Goal: Task Accomplishment & Management: Use online tool/utility

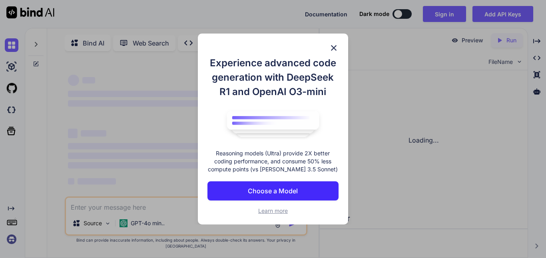
click at [272, 209] on span "Learn more" at bounding box center [273, 211] width 30 height 7
click at [293, 186] on p "Choose a Model" at bounding box center [273, 191] width 50 height 10
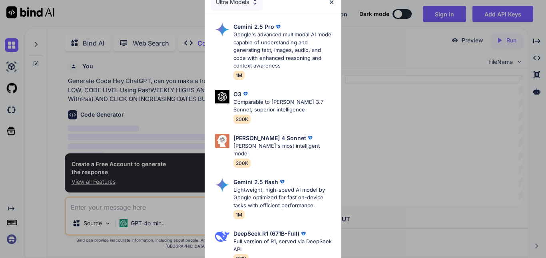
scroll to position [3, 0]
click at [330, 3] on img at bounding box center [331, 2] width 7 height 7
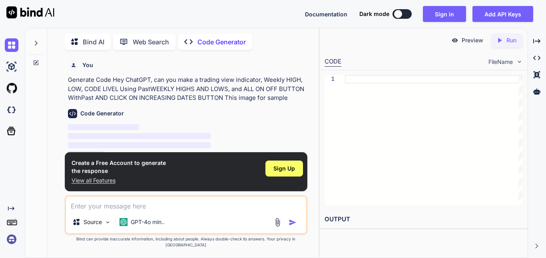
scroll to position [10, 0]
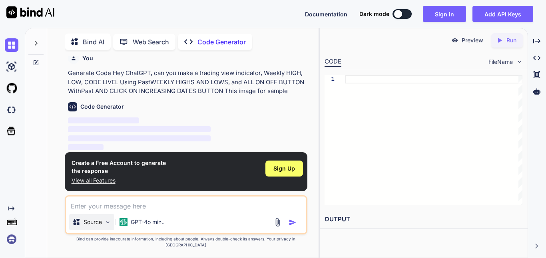
click at [112, 226] on div "Source" at bounding box center [91, 222] width 45 height 16
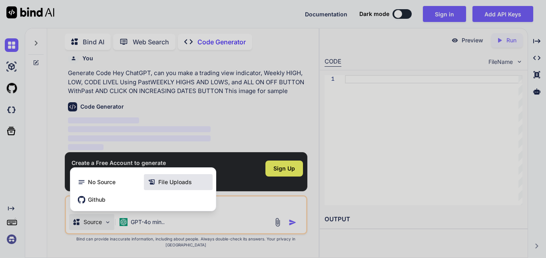
click at [173, 186] on span "File Uploads" at bounding box center [175, 182] width 34 height 8
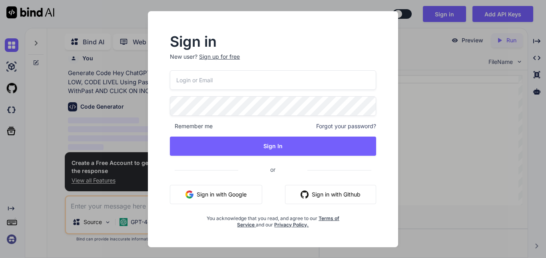
click at [234, 192] on button "Sign in with Google" at bounding box center [216, 194] width 92 height 19
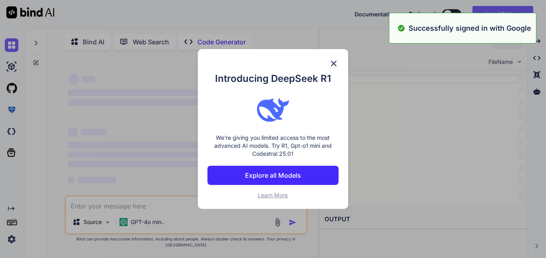
type textarea "x"
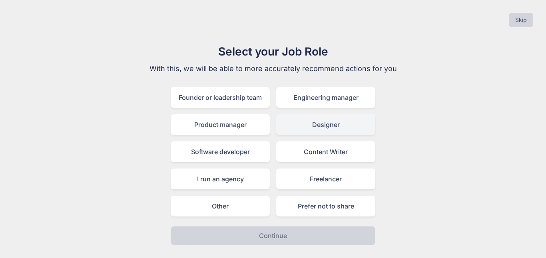
click at [333, 130] on div "Designer" at bounding box center [325, 124] width 99 height 21
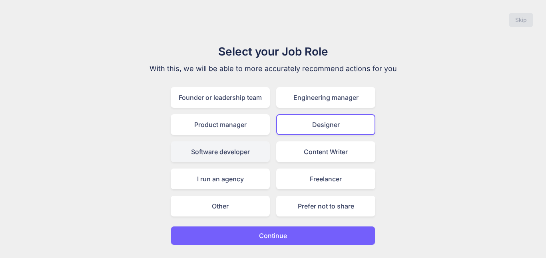
click at [238, 154] on div "Software developer" at bounding box center [220, 152] width 99 height 21
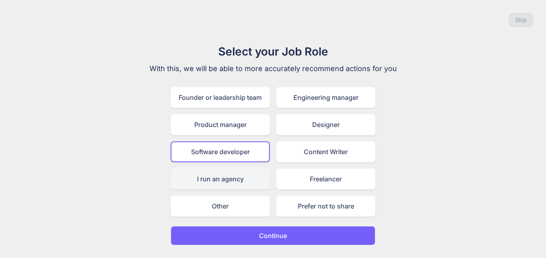
click at [238, 179] on div "I run an agency" at bounding box center [220, 179] width 99 height 21
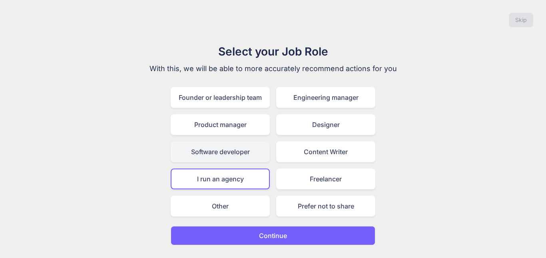
click at [235, 147] on div "Software developer" at bounding box center [220, 152] width 99 height 21
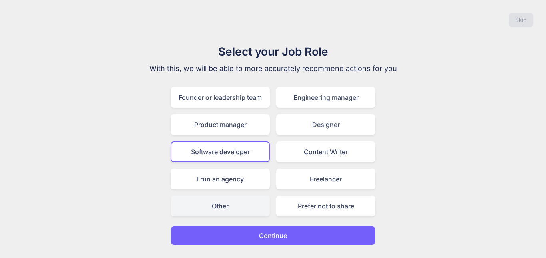
click at [258, 201] on div "Other" at bounding box center [220, 206] width 99 height 21
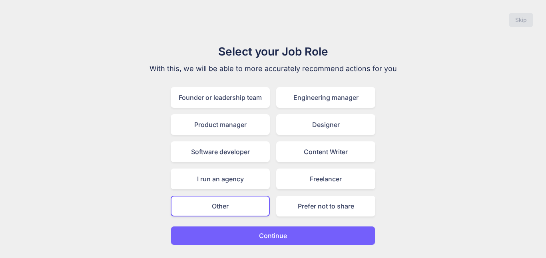
click at [290, 231] on button "Continue" at bounding box center [273, 235] width 205 height 19
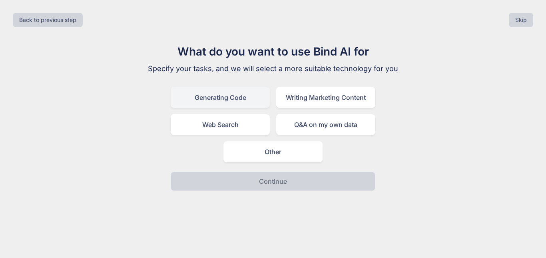
click at [249, 102] on div "Generating Code" at bounding box center [220, 97] width 99 height 21
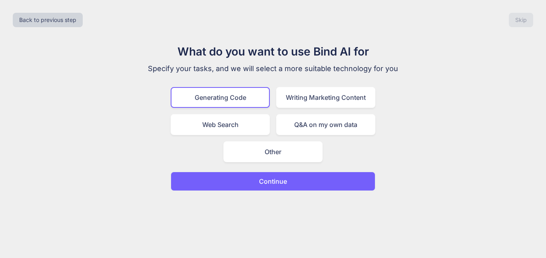
click at [277, 180] on p "Continue" at bounding box center [273, 182] width 28 height 10
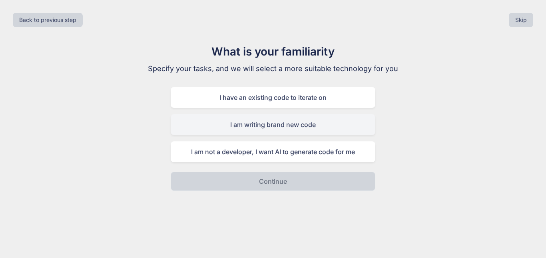
click at [276, 127] on div "I am writing brand new code" at bounding box center [273, 124] width 205 height 21
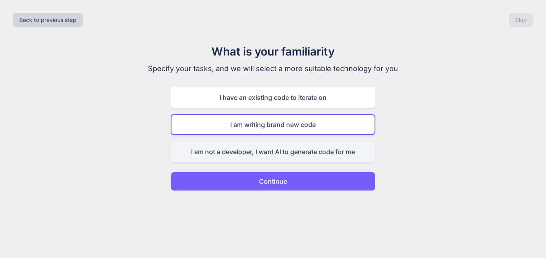
click at [284, 150] on div "I am not a developer, I want AI to generate code for me" at bounding box center [273, 152] width 205 height 21
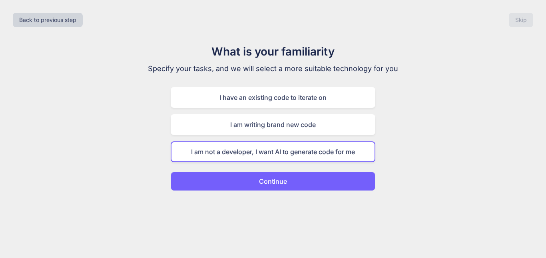
click at [287, 184] on button "Continue" at bounding box center [273, 181] width 205 height 19
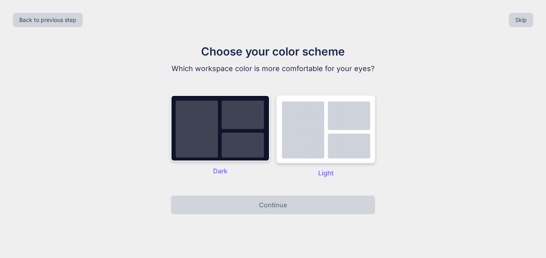
click at [316, 164] on img at bounding box center [325, 129] width 99 height 68
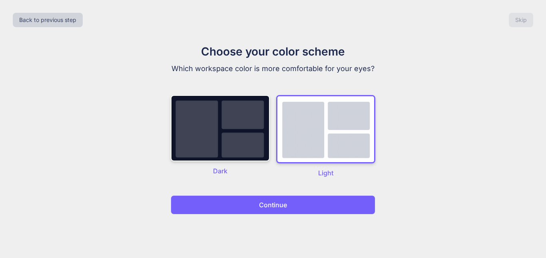
click at [306, 215] on button "Continue" at bounding box center [273, 205] width 205 height 19
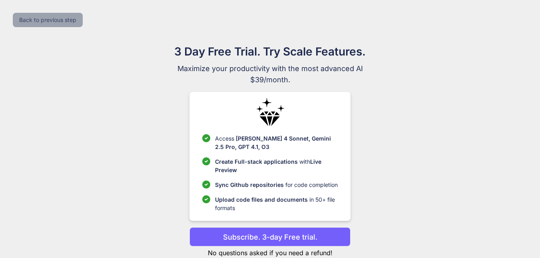
click at [60, 21] on button "Back to previous step" at bounding box center [48, 20] width 70 height 14
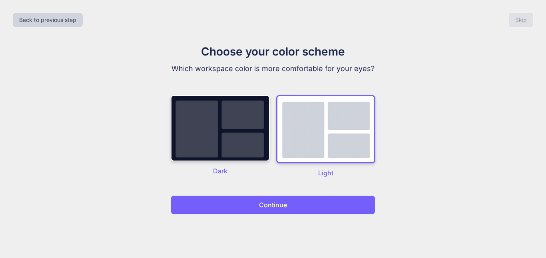
click at [356, 203] on button "Continue" at bounding box center [273, 205] width 205 height 19
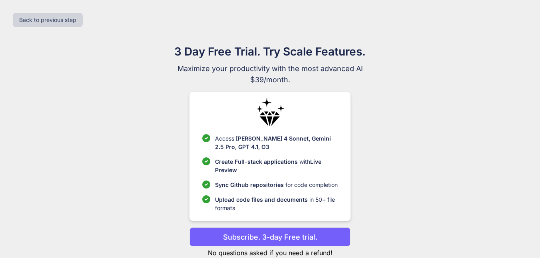
click at [437, 94] on div "3 Day Free Trial. Try Scale Features. Maximize your productivity with the most …" at bounding box center [270, 158] width 358 height 231
click at [45, 20] on button "Back to previous step" at bounding box center [48, 20] width 70 height 14
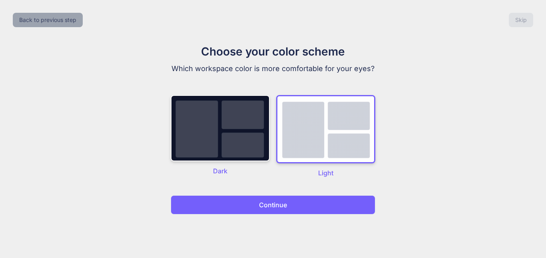
click at [45, 20] on button "Back to previous step" at bounding box center [48, 20] width 70 height 14
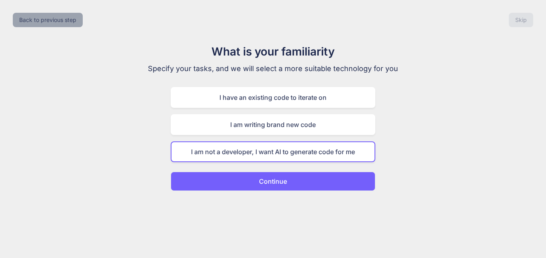
click at [45, 20] on button "Back to previous step" at bounding box center [48, 20] width 70 height 14
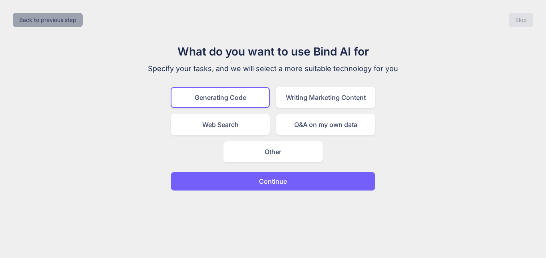
click at [45, 20] on button "Back to previous step" at bounding box center [48, 20] width 70 height 14
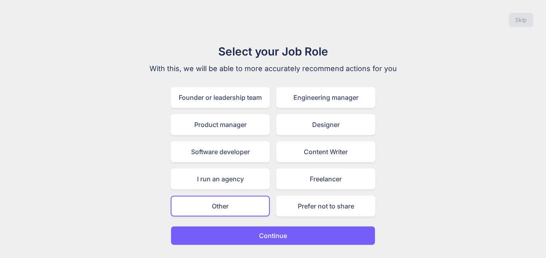
click at [45, 20] on div "Skip" at bounding box center [273, 19] width 534 height 27
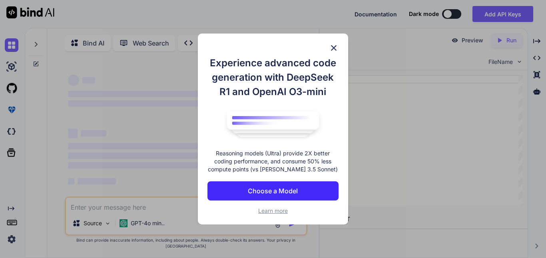
click at [334, 44] on img at bounding box center [334, 48] width 10 height 10
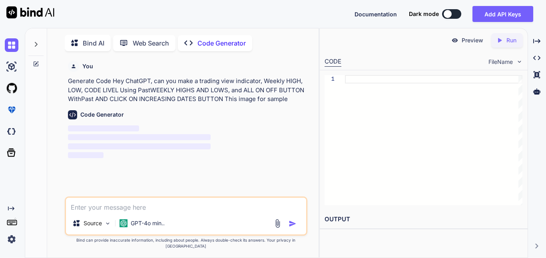
scroll to position [3, 0]
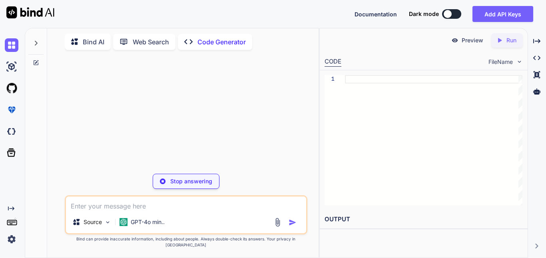
click at [306, 38] on div "Bind AI Web Search Created with Pixso. Code Generator" at bounding box center [186, 41] width 243 height 23
click at [36, 41] on icon at bounding box center [36, 43] width 3 height 5
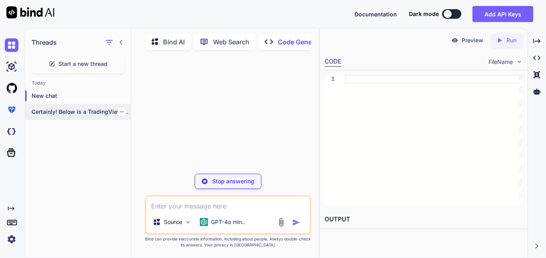
click at [93, 114] on div "Certainly! Below is a TradingView Pine Script..." at bounding box center [78, 112] width 106 height 16
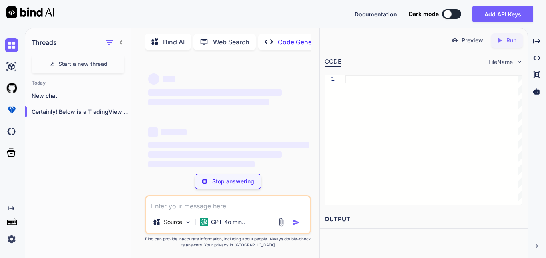
click at [121, 39] on icon at bounding box center [121, 42] width 6 height 6
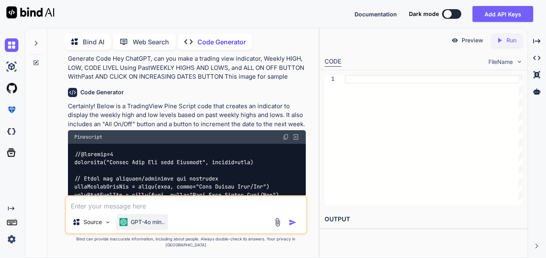
scroll to position [21, 0]
type textarea "x"
click at [286, 141] on img at bounding box center [286, 137] width 6 height 6
